Goal: Information Seeking & Learning: Check status

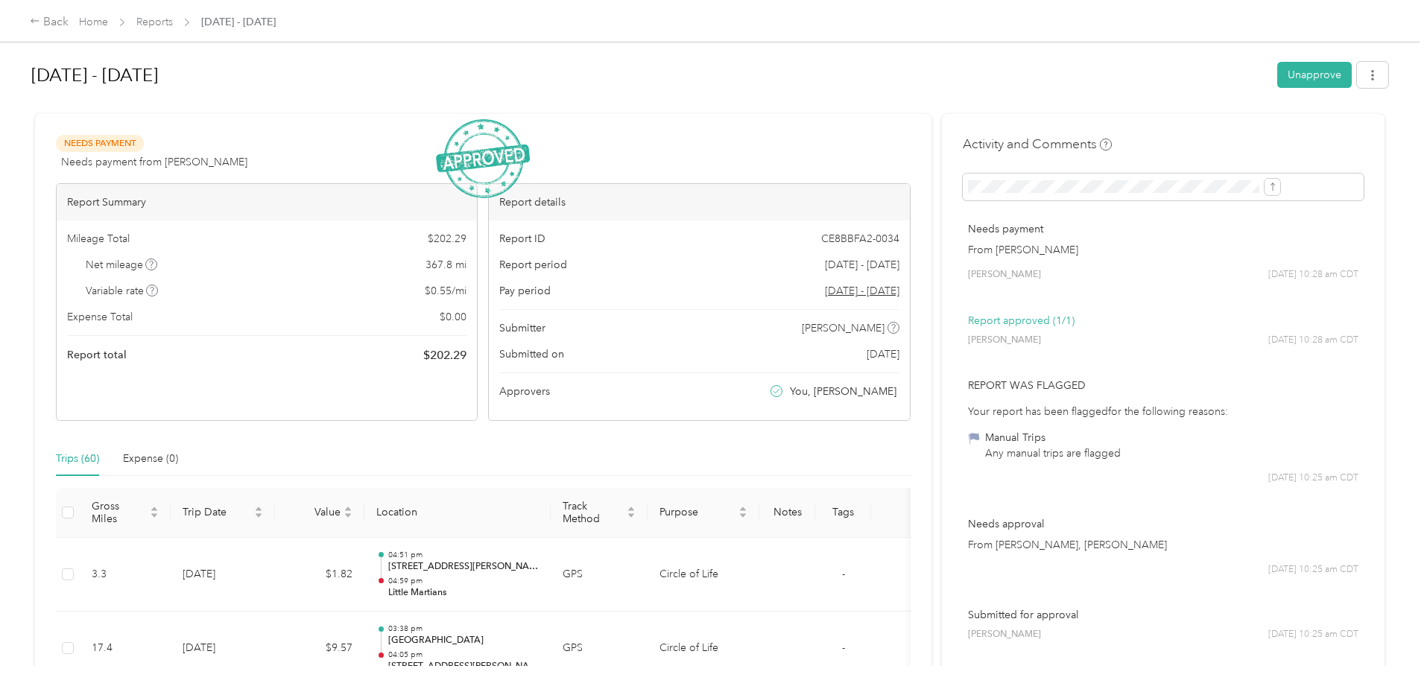
scroll to position [1094, 0]
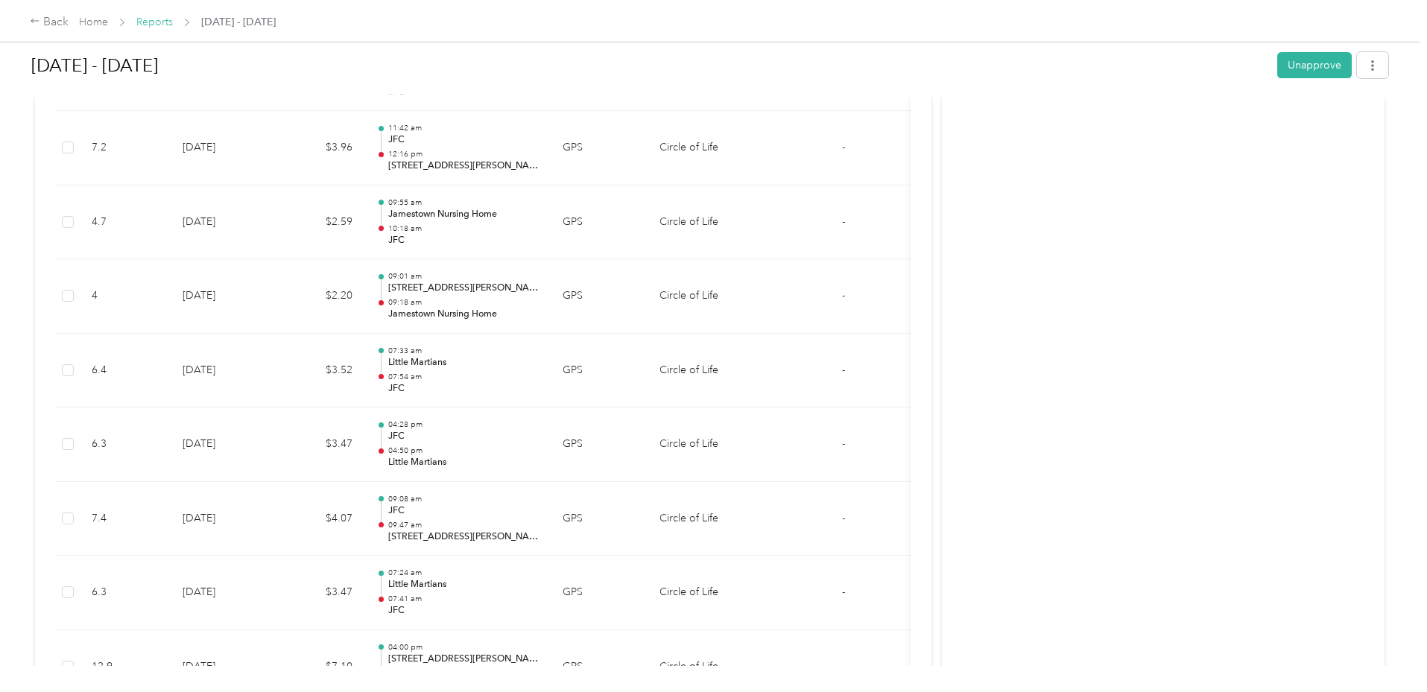
click at [173, 25] on link "Reports" at bounding box center [154, 22] width 37 height 13
